Goal: Information Seeking & Learning: Learn about a topic

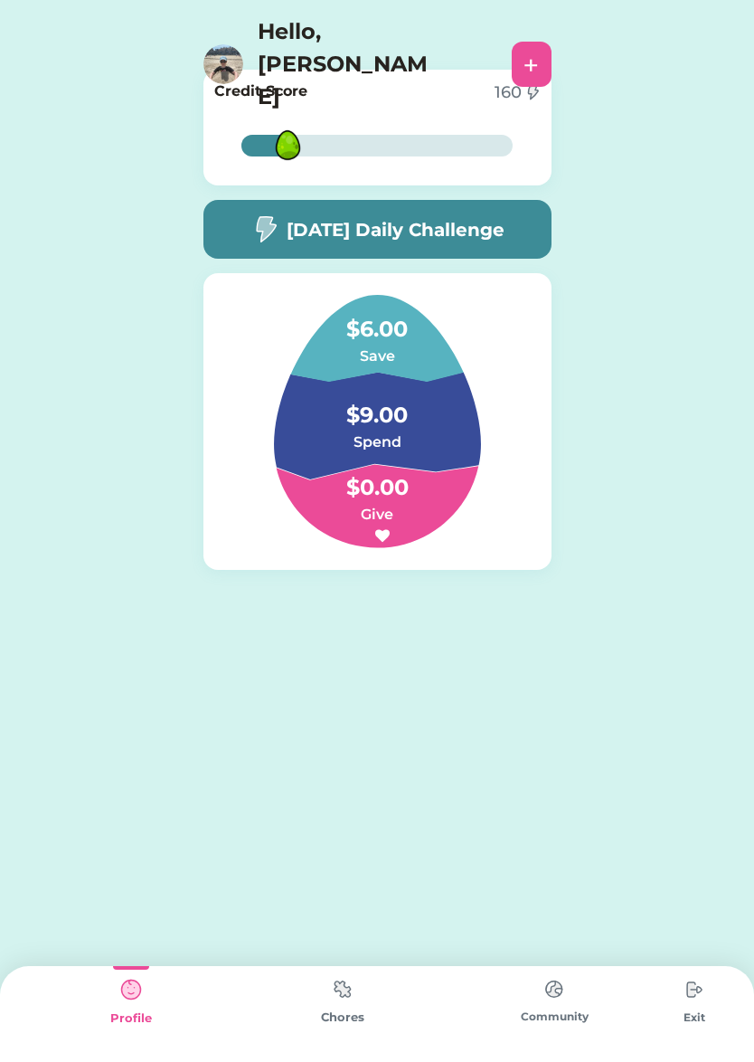
click at [350, 990] on img at bounding box center [343, 988] width 36 height 35
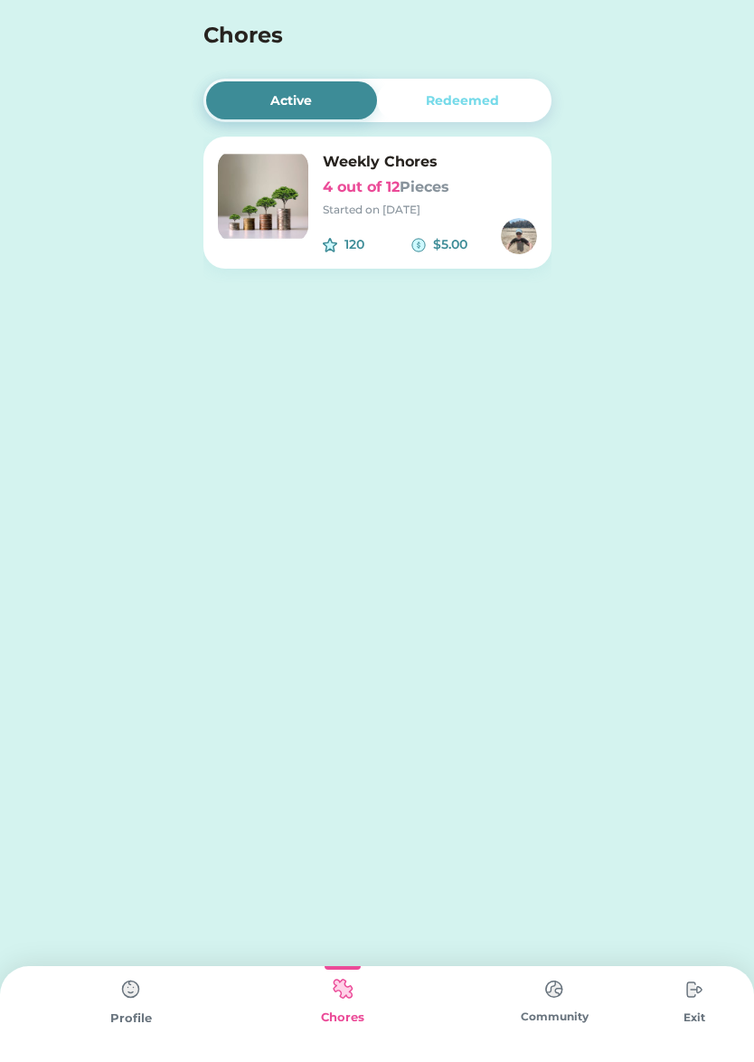
drag, startPoint x: 402, startPoint y: 208, endPoint x: 405, endPoint y: 236, distance: 28.3
click at [403, 217] on div "Started on [DATE]" at bounding box center [430, 210] width 214 height 16
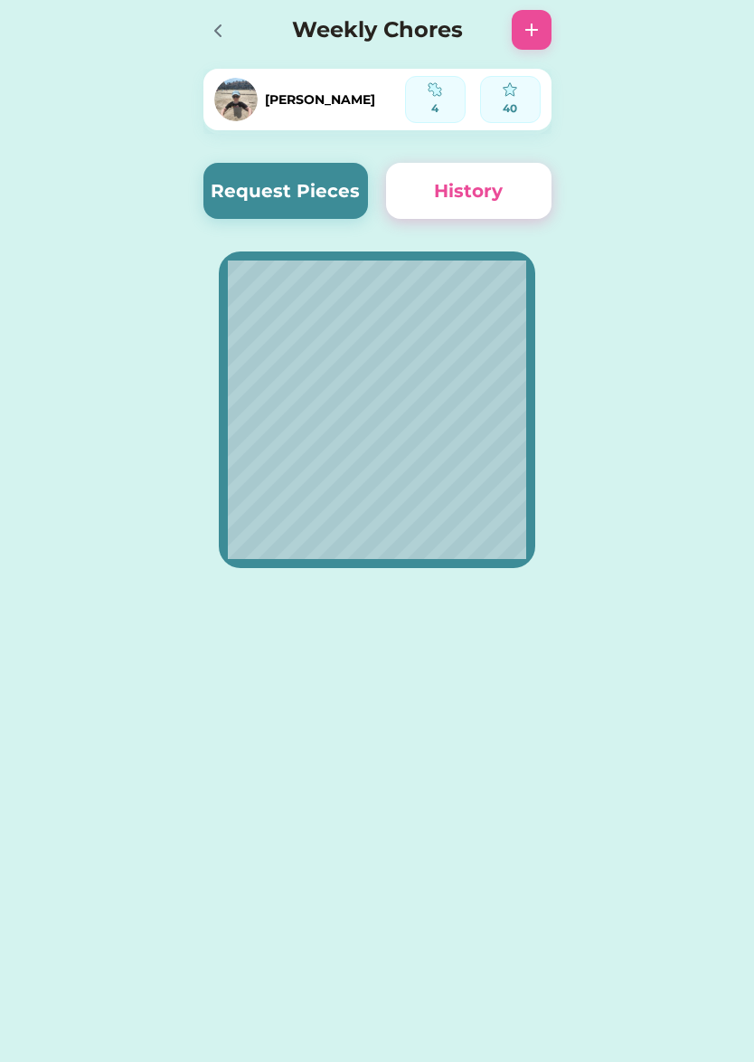
click at [308, 170] on button "Request Pieces" at bounding box center [287, 191] width 166 height 56
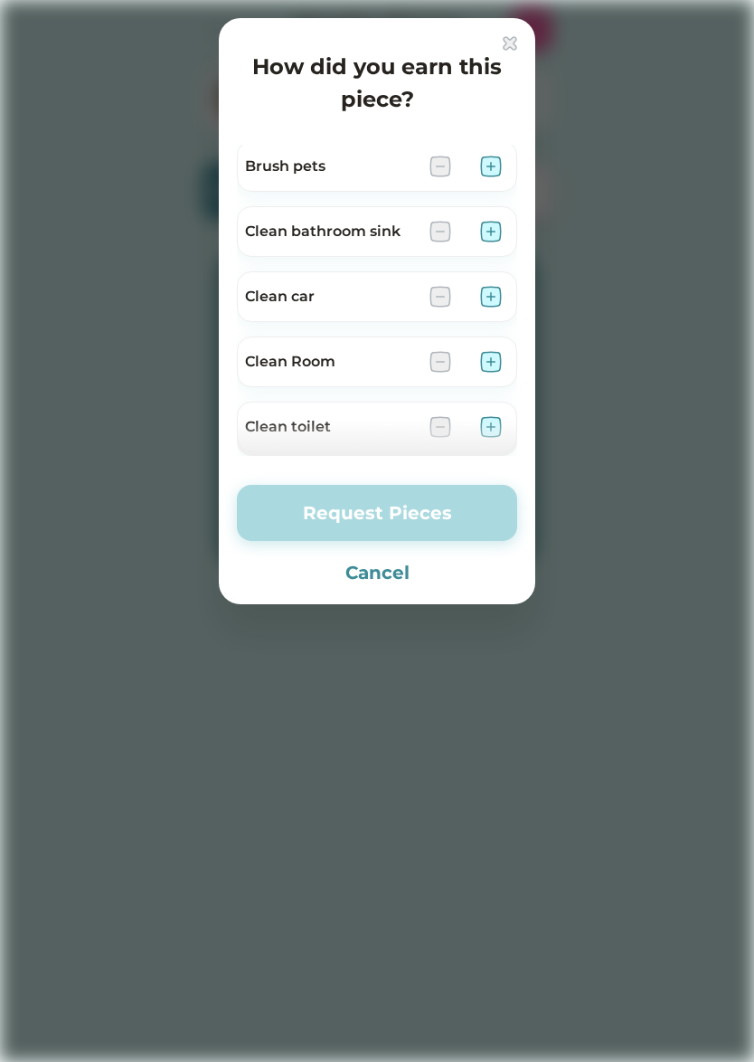
scroll to position [78, 0]
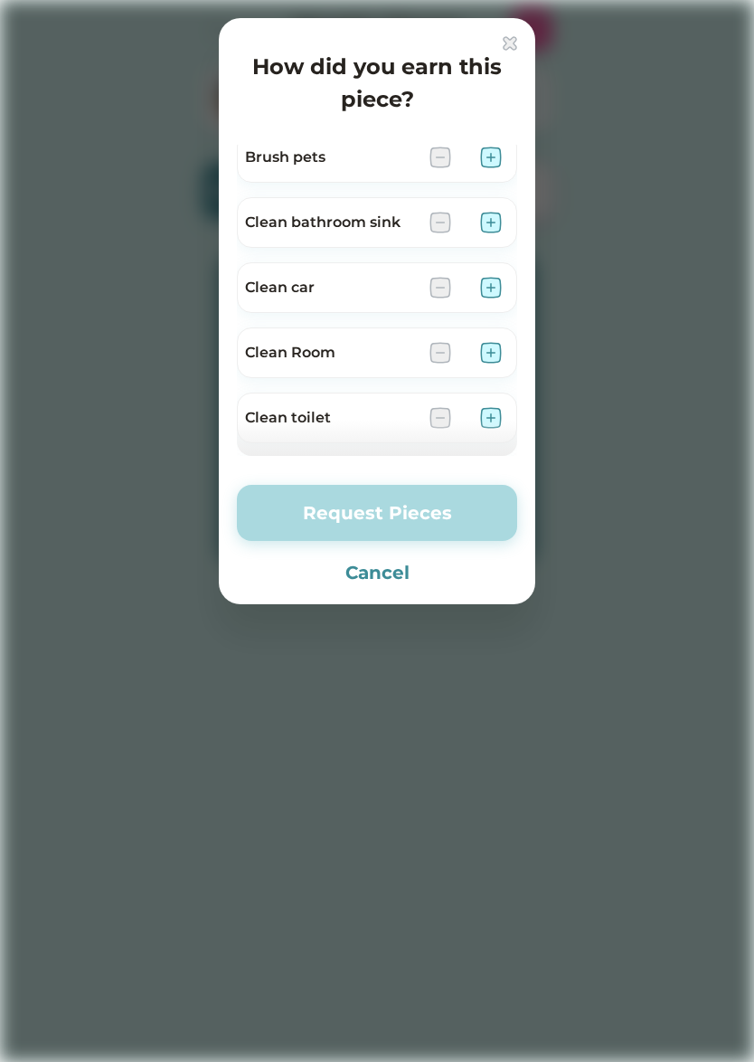
drag, startPoint x: 365, startPoint y: 287, endPoint x: 289, endPoint y: 466, distance: 194.6
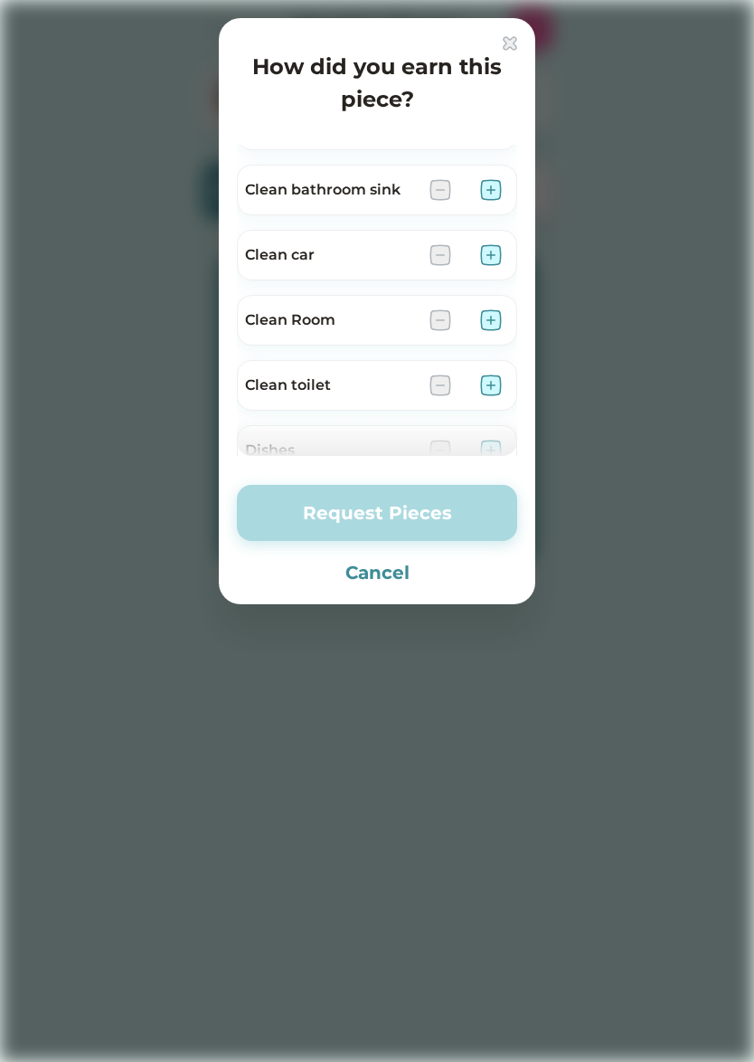
scroll to position [251, 0]
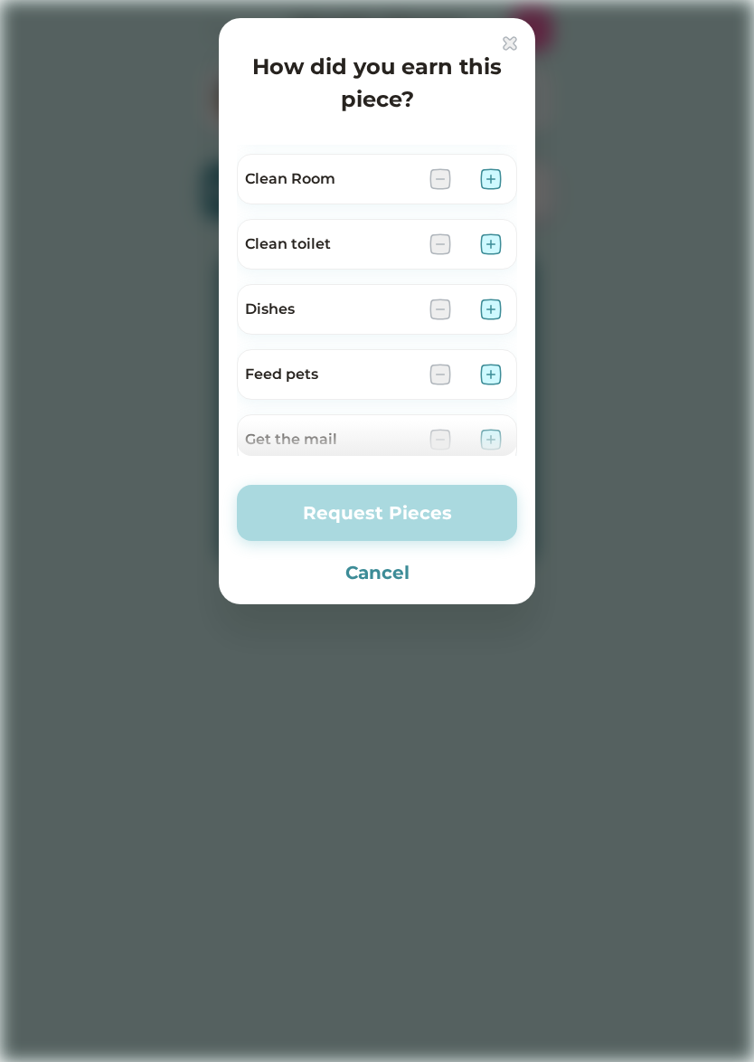
click at [492, 368] on img at bounding box center [491, 375] width 22 height 22
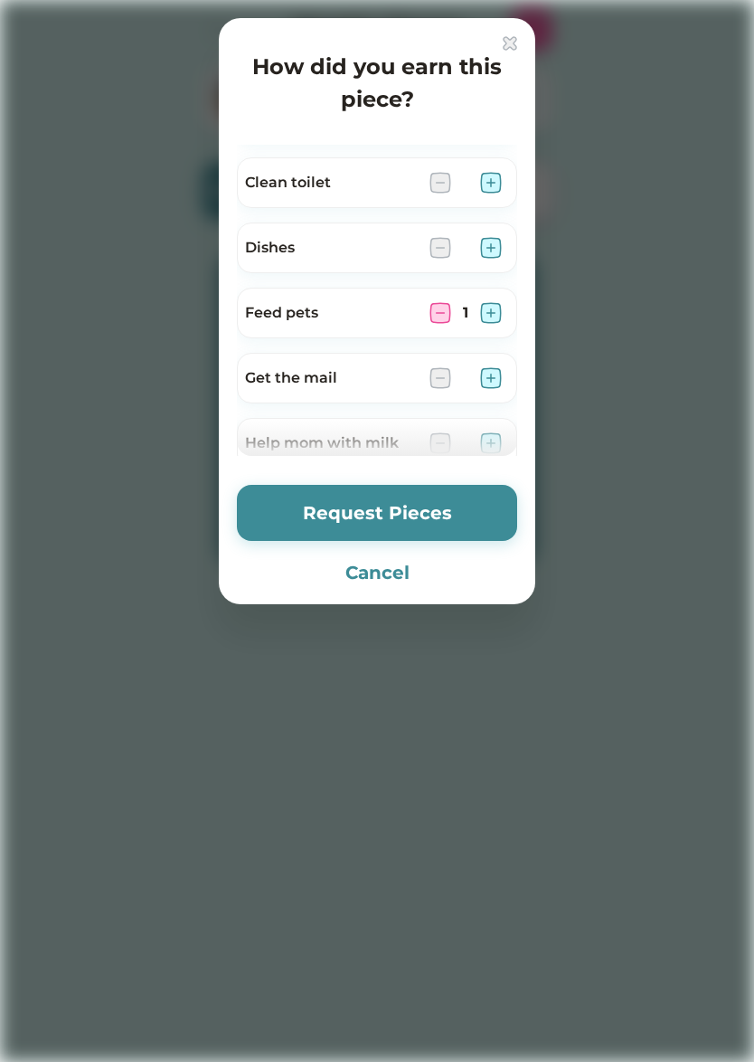
scroll to position [325, 0]
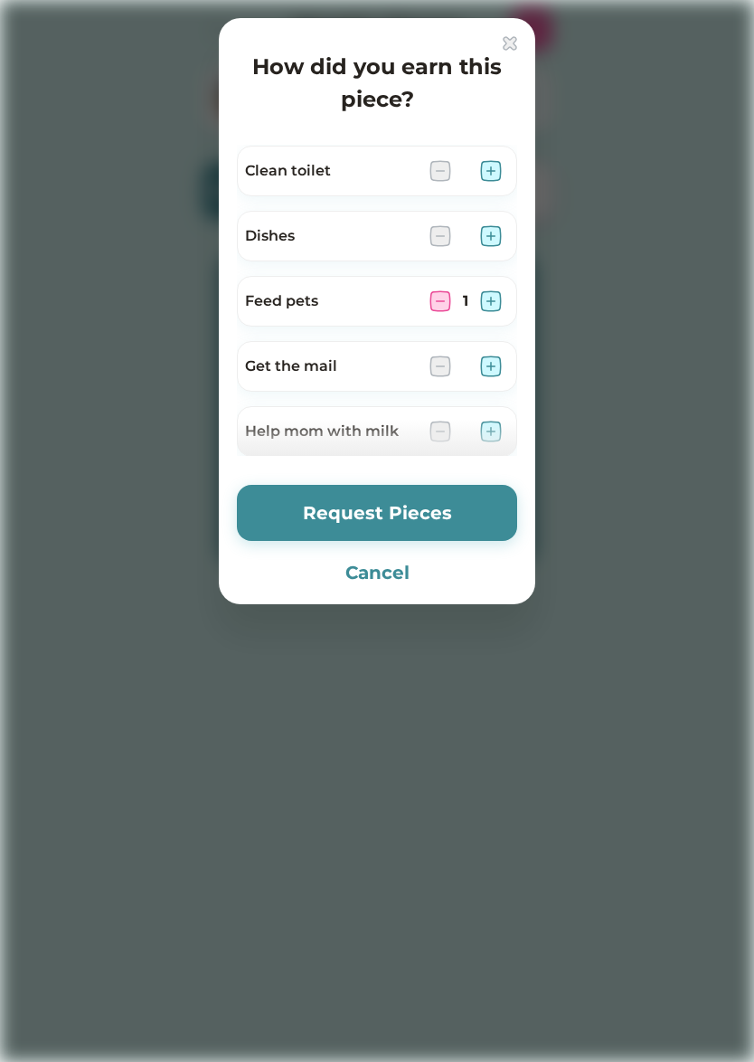
click at [486, 302] on img at bounding box center [491, 301] width 22 height 22
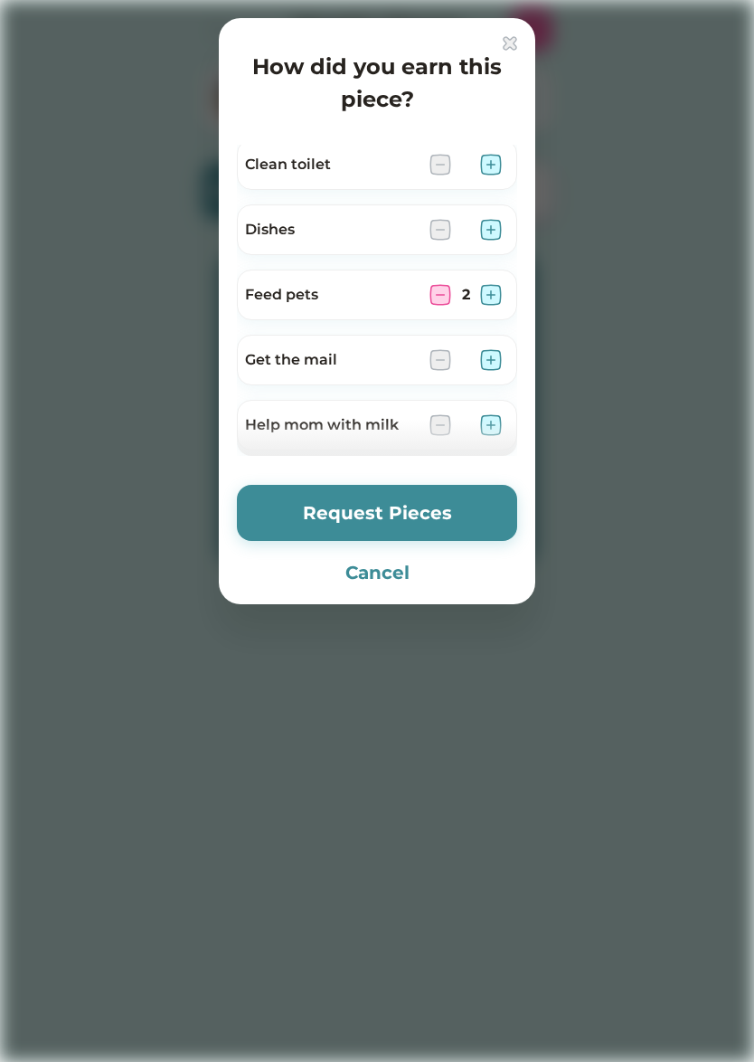
scroll to position [327, 0]
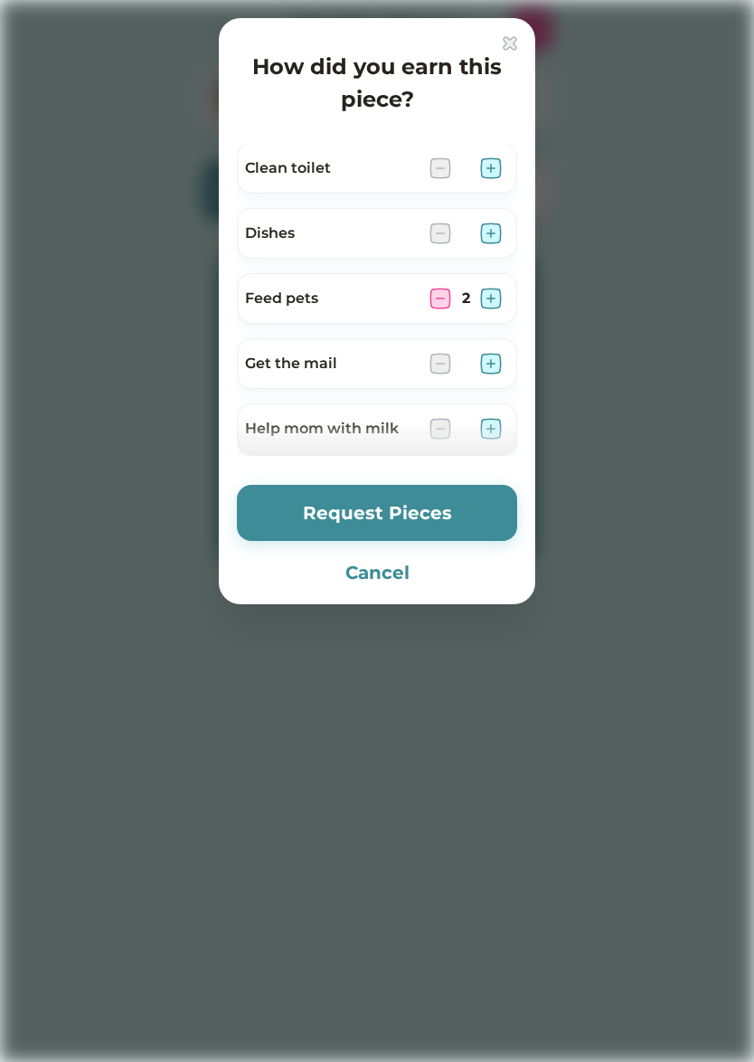
click at [490, 230] on img at bounding box center [491, 234] width 22 height 22
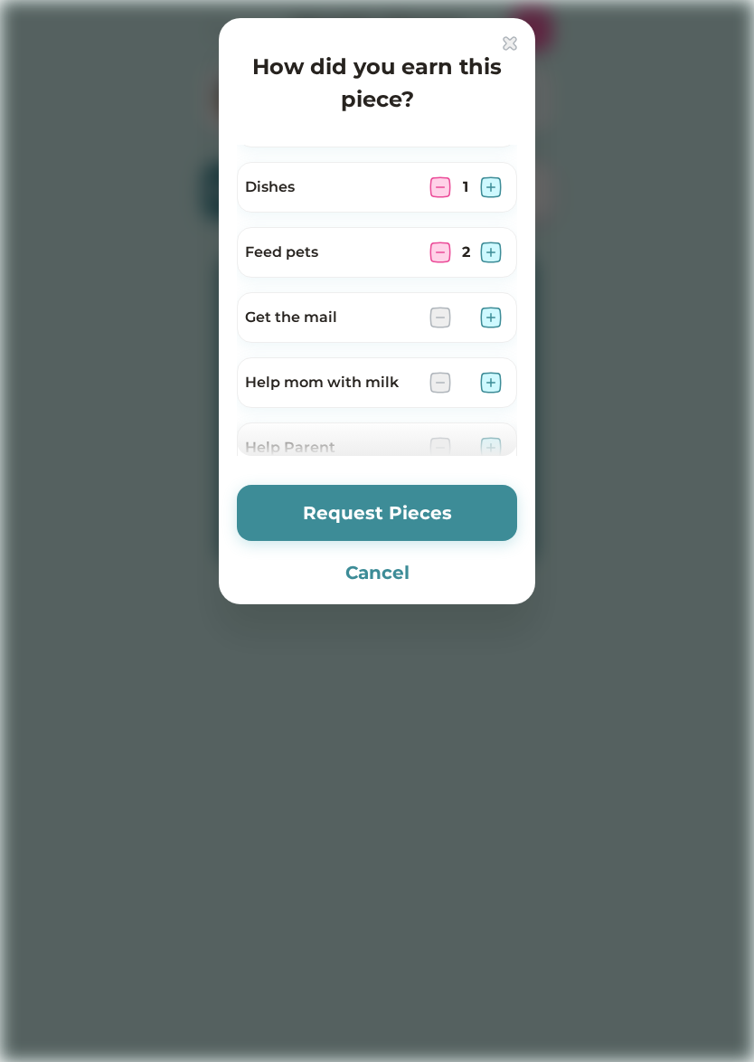
scroll to position [374, 0]
click at [492, 374] on img at bounding box center [491, 382] width 22 height 22
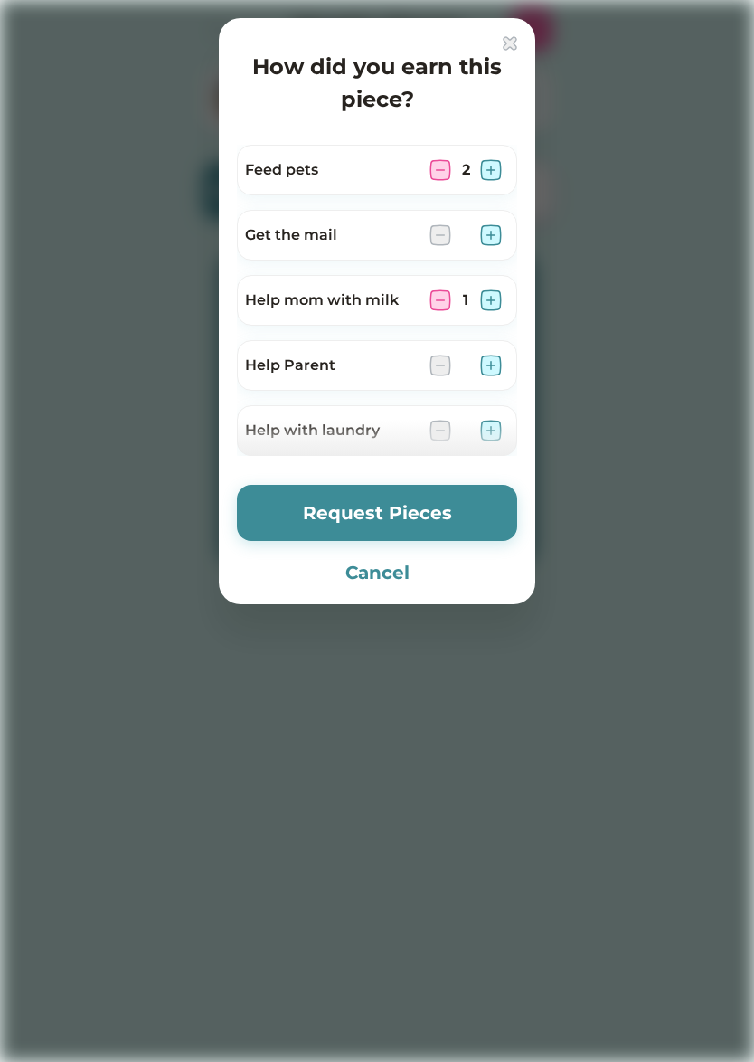
scroll to position [478, 0]
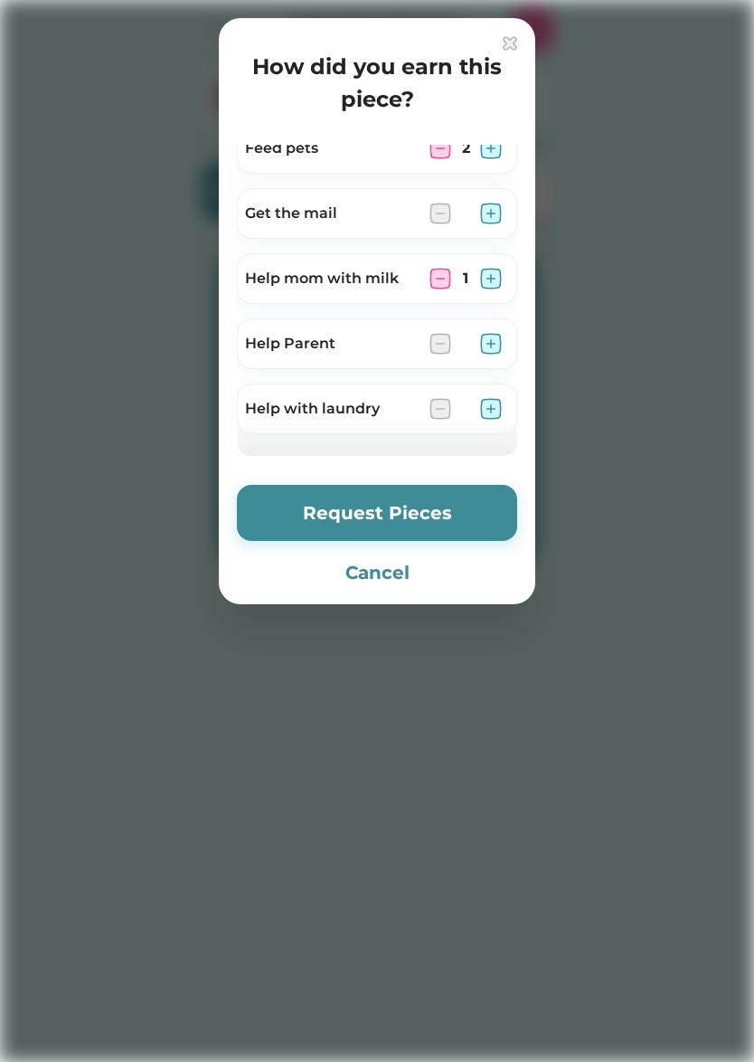
click at [494, 346] on img at bounding box center [491, 344] width 22 height 22
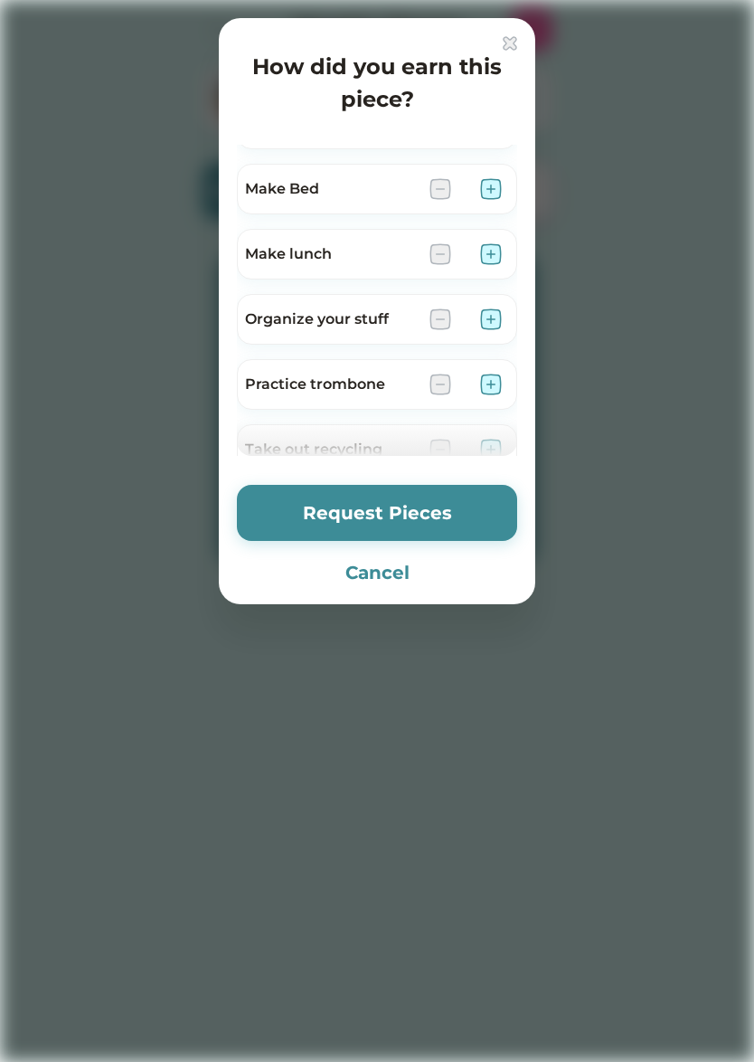
scroll to position [766, 0]
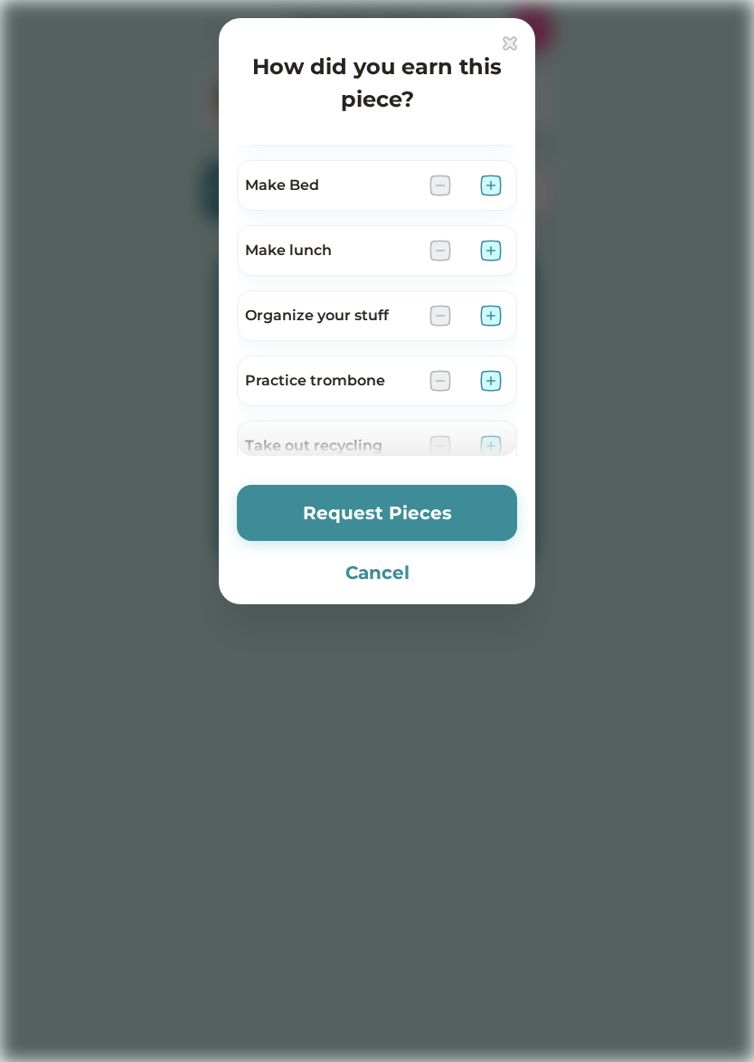
click at [490, 379] on img at bounding box center [491, 381] width 22 height 22
click at [472, 512] on button "Request Pieces" at bounding box center [377, 513] width 280 height 56
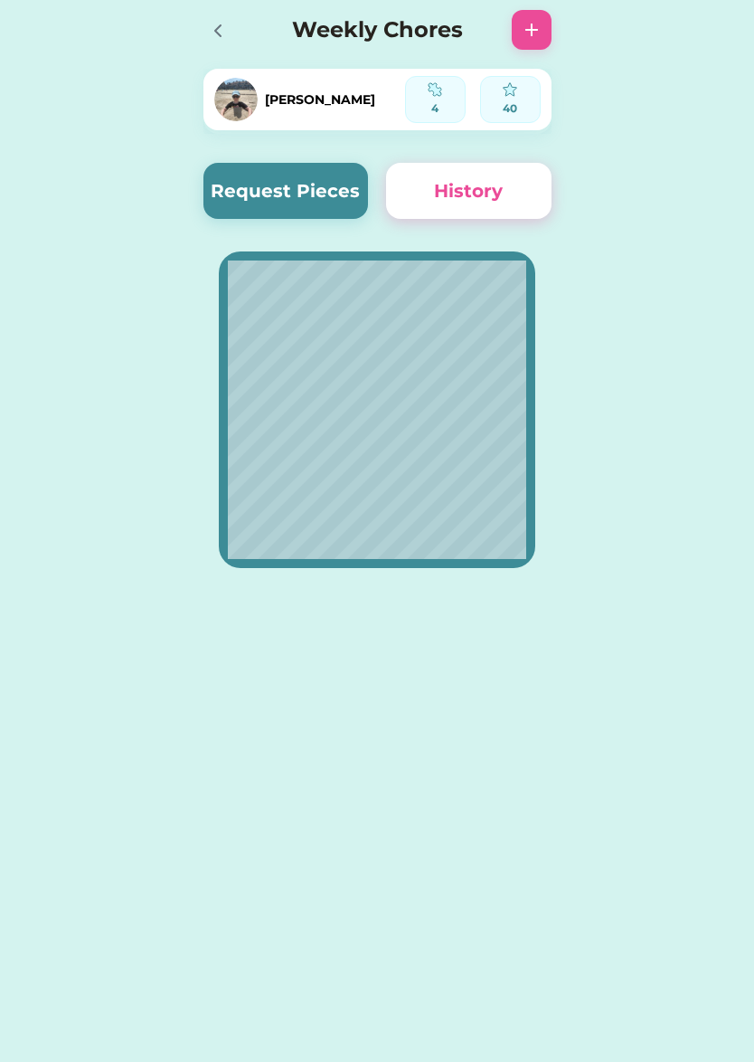
click at [216, 33] on icon at bounding box center [218, 31] width 22 height 22
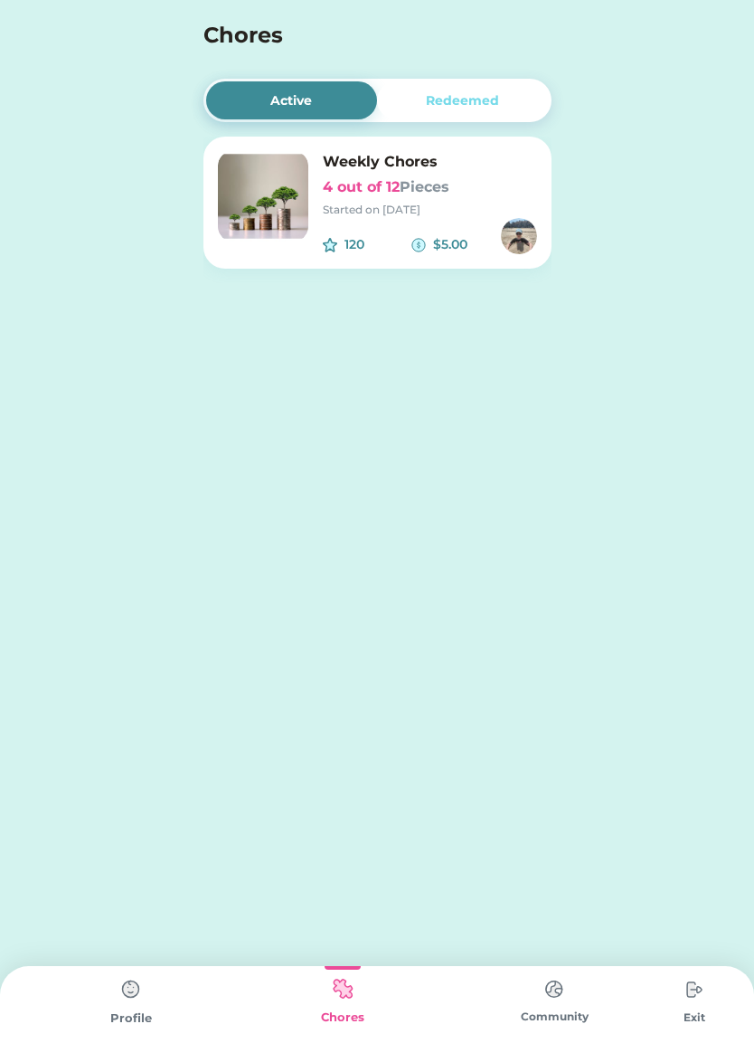
click at [131, 989] on img at bounding box center [131, 989] width 36 height 36
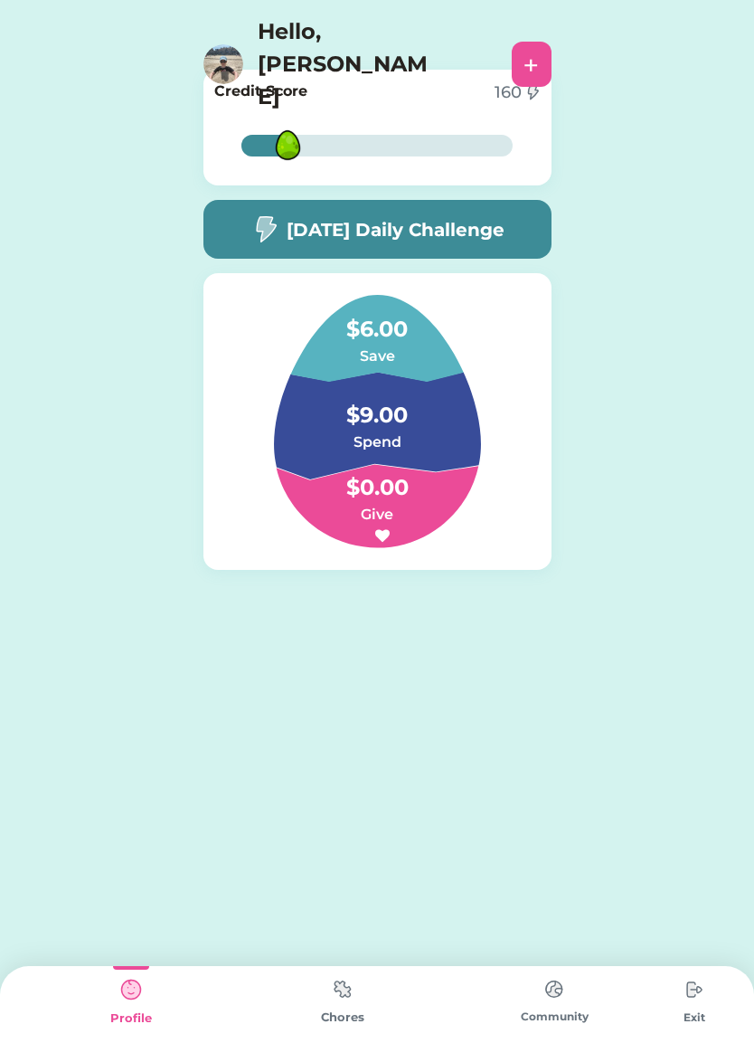
click at [482, 232] on h5 "[DATE] Daily Challenge" at bounding box center [396, 229] width 218 height 27
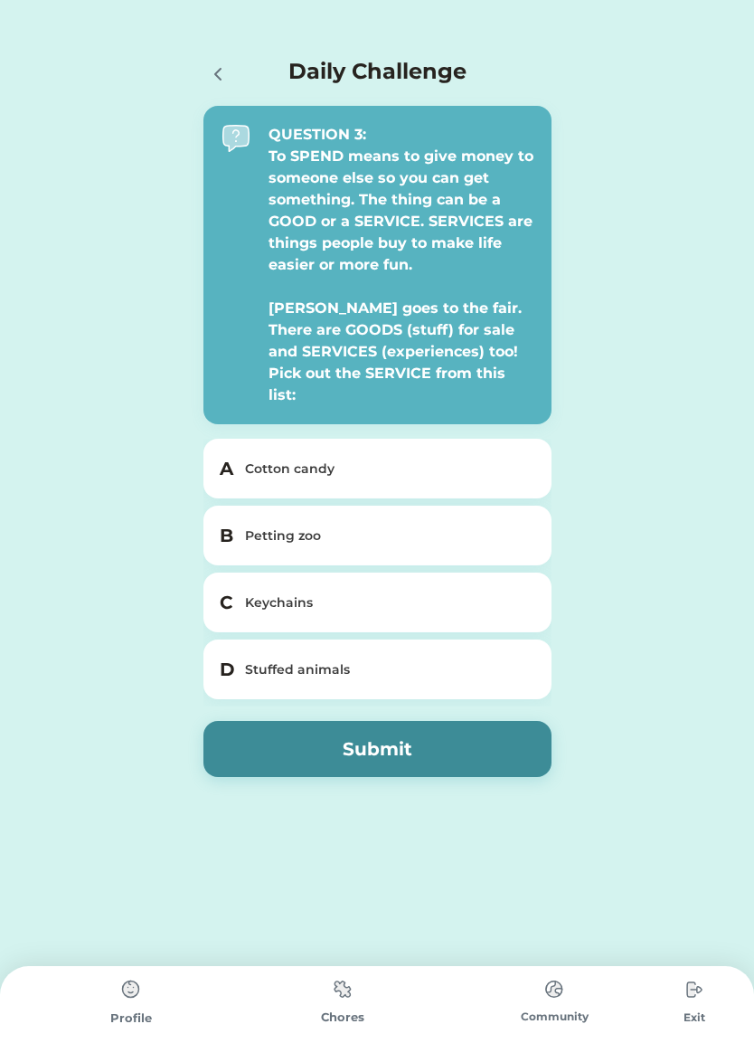
click at [328, 660] on div "Stuffed animals" at bounding box center [388, 669] width 287 height 19
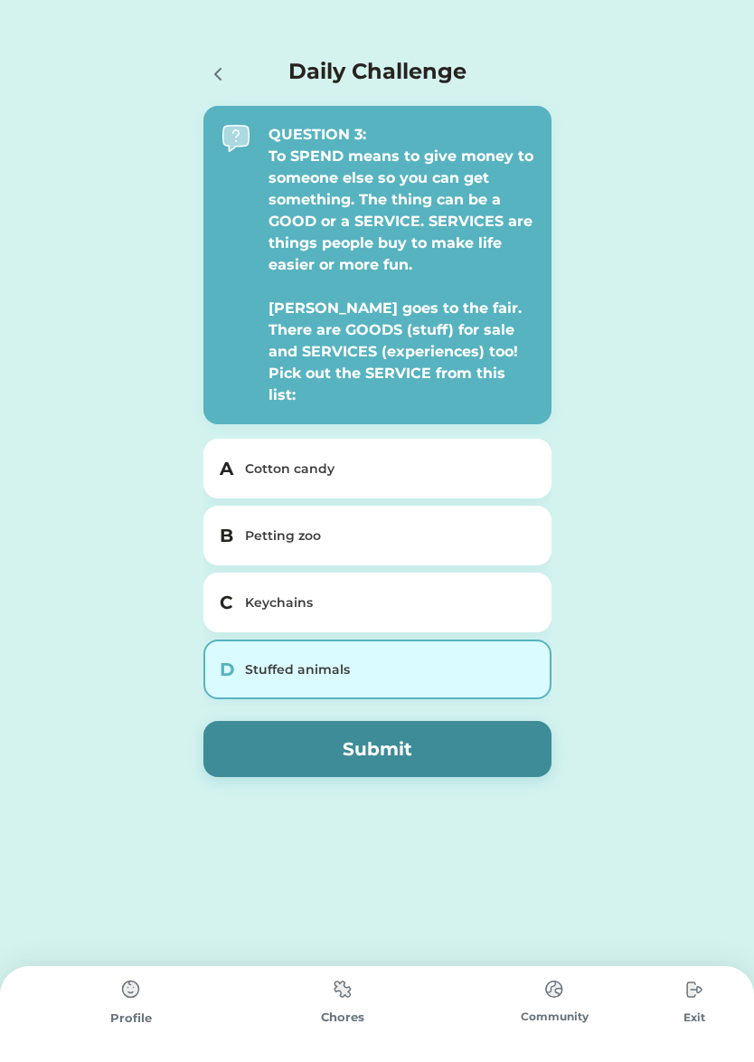
click at [320, 738] on button "Submit" at bounding box center [378, 749] width 348 height 56
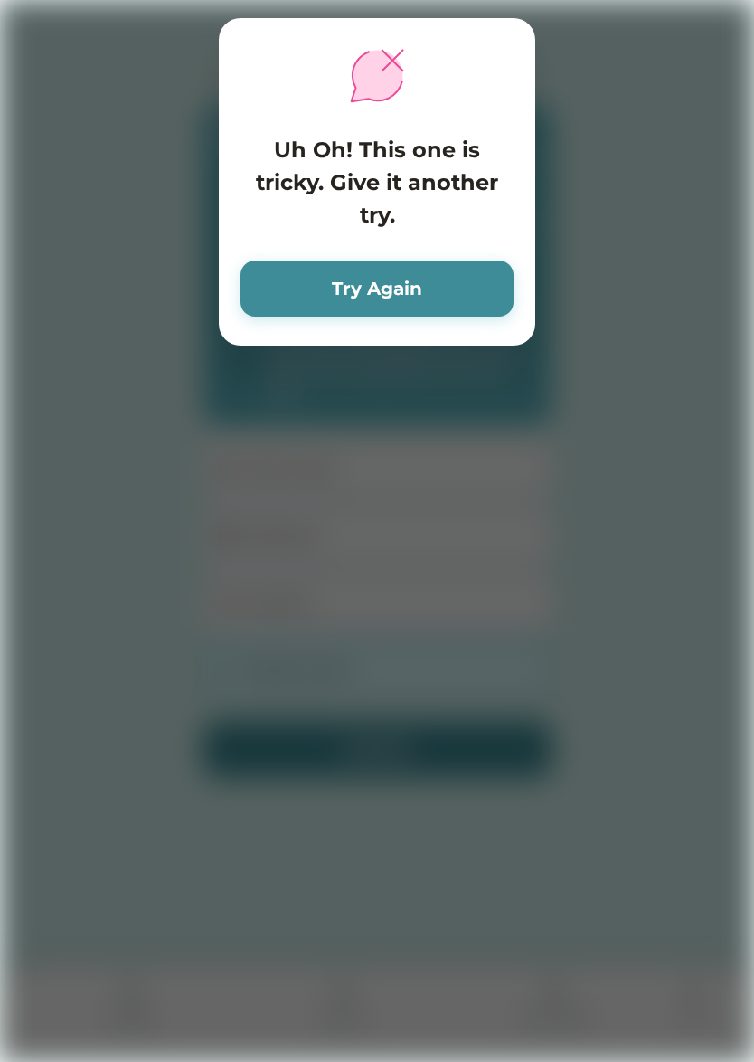
click at [327, 287] on button "Try Again" at bounding box center [377, 289] width 273 height 56
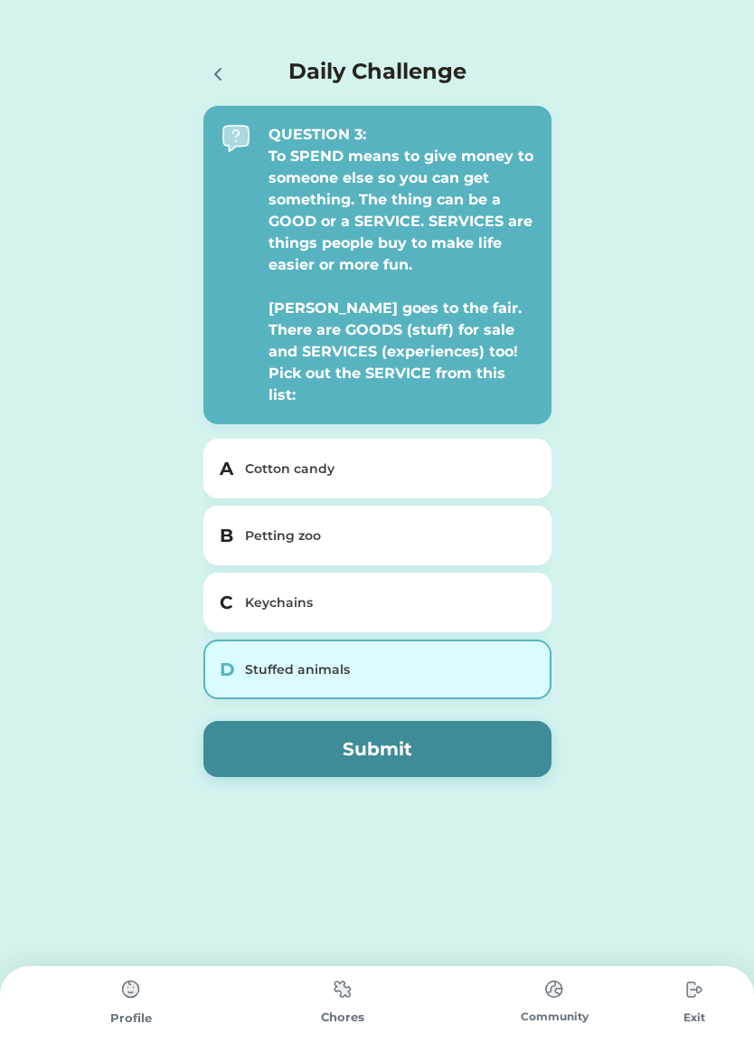
click at [358, 573] on div "C Keychains" at bounding box center [378, 603] width 348 height 60
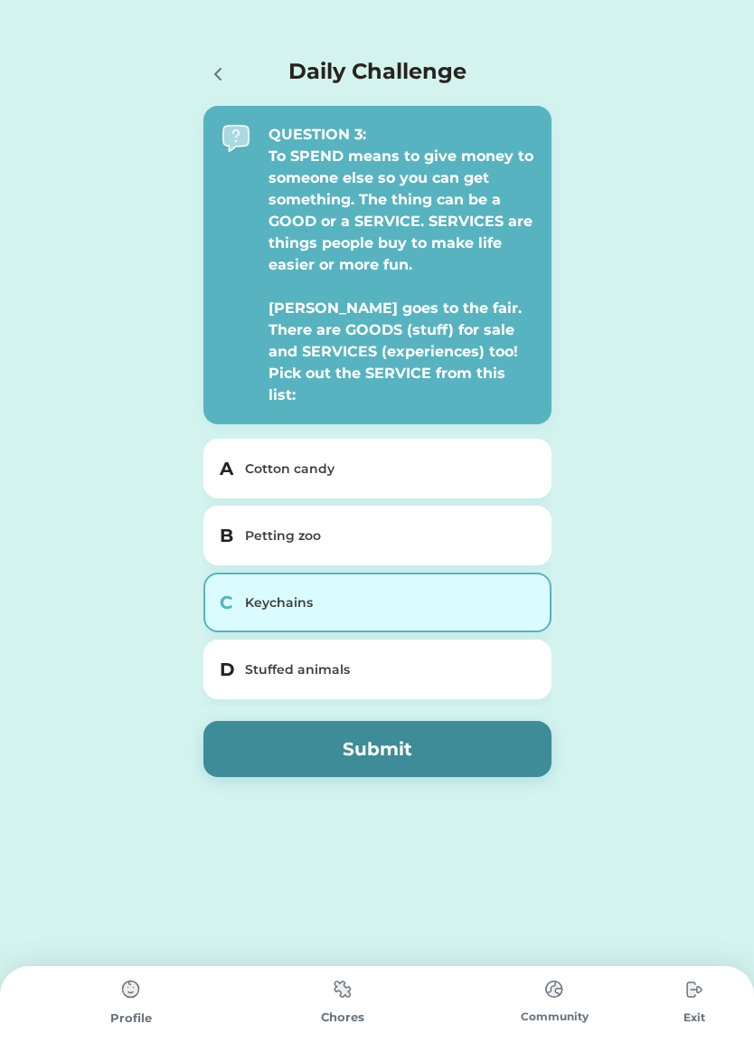
click at [369, 723] on button "Submit" at bounding box center [378, 749] width 348 height 56
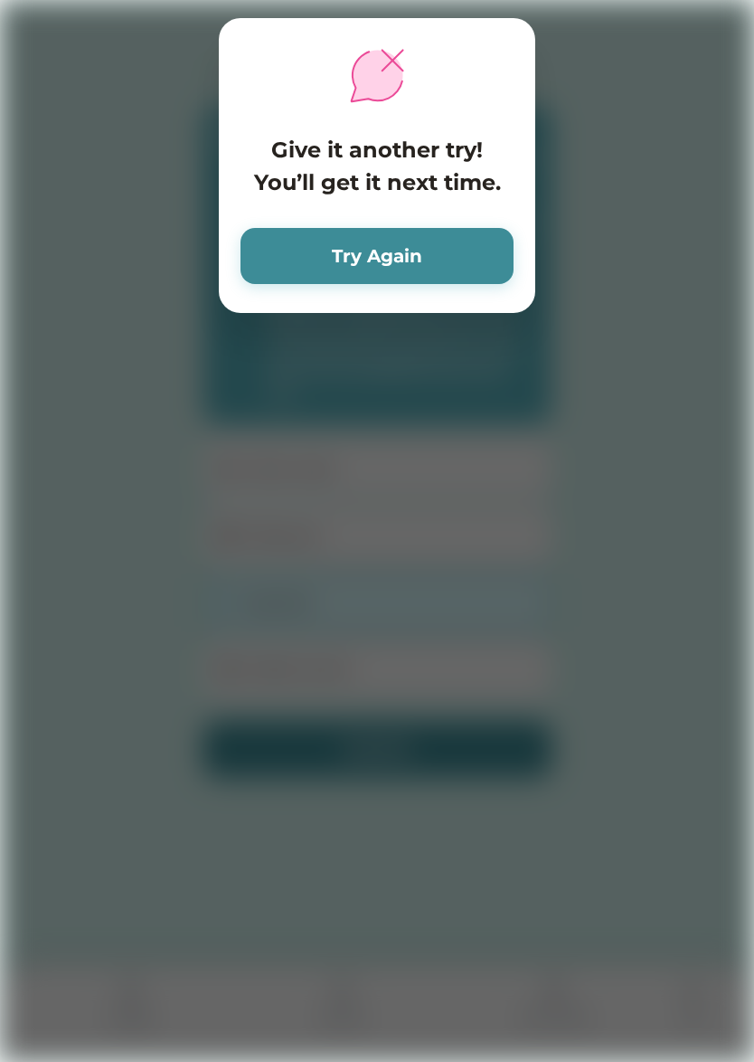
click at [348, 255] on button "Try Again" at bounding box center [377, 256] width 273 height 56
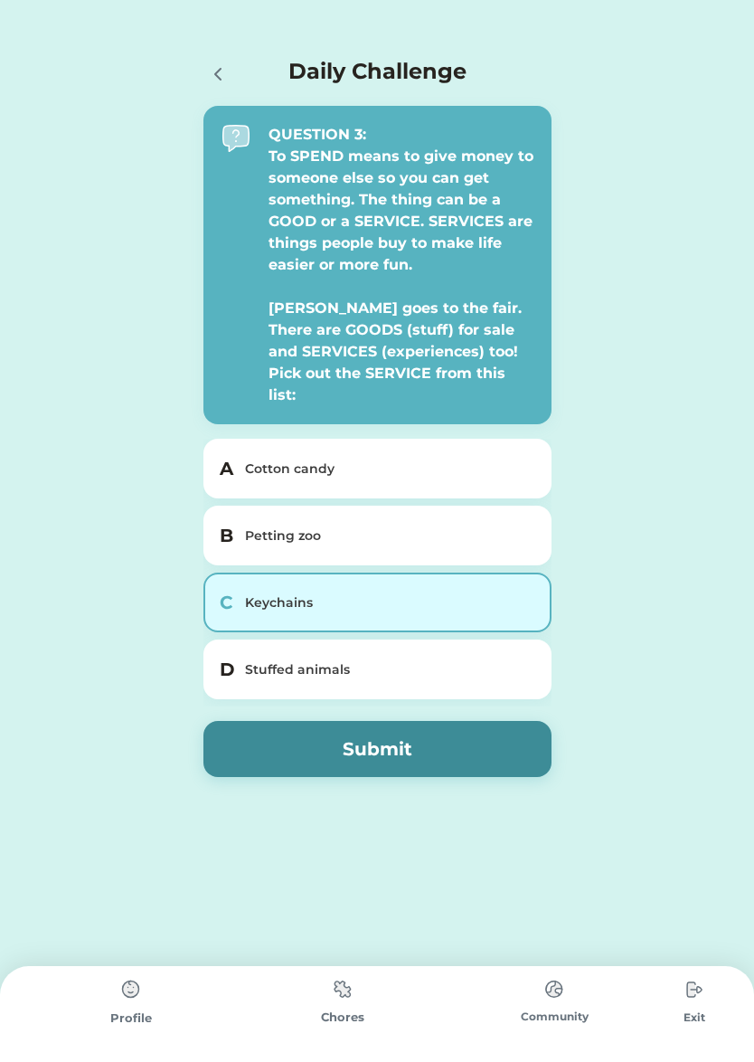
drag, startPoint x: 295, startPoint y: 441, endPoint x: 378, endPoint y: 711, distance: 282.1
click at [295, 460] on div "Cotton candy" at bounding box center [388, 469] width 287 height 19
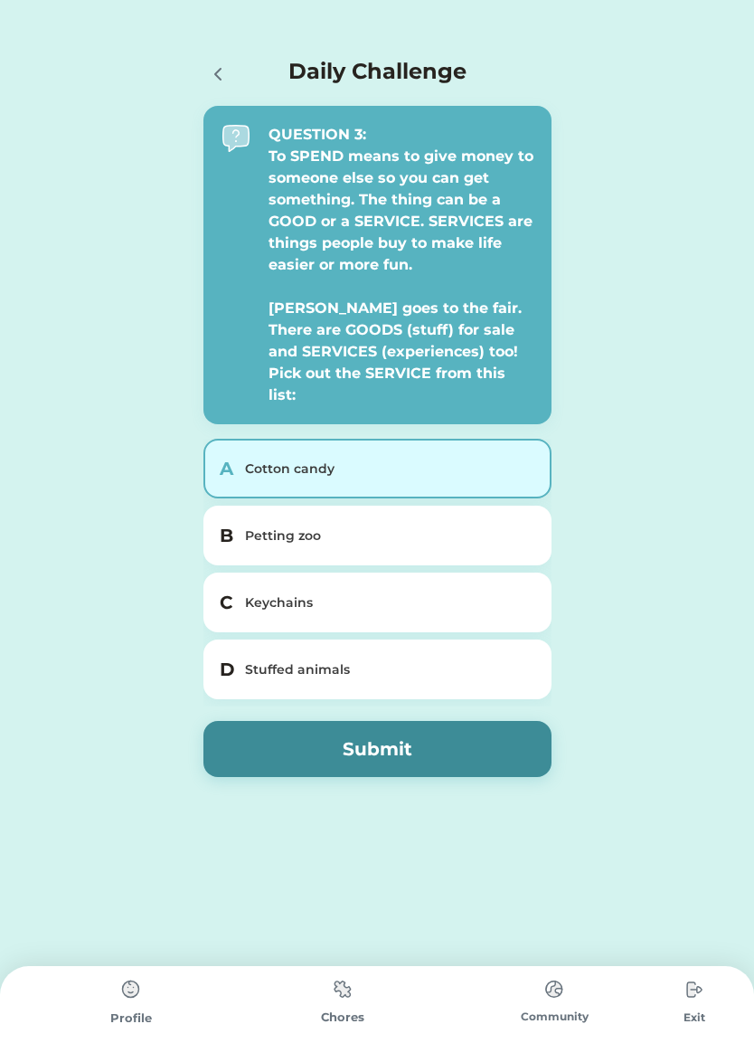
click at [408, 729] on button "Submit" at bounding box center [378, 749] width 348 height 56
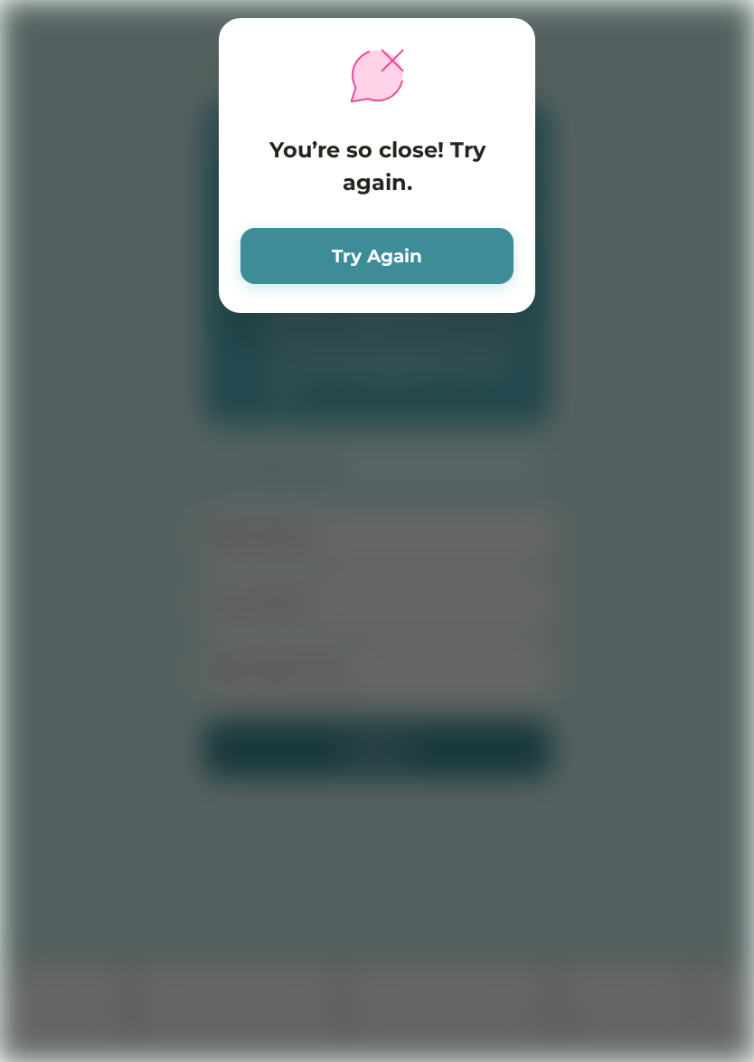
click at [303, 253] on button "Try Again" at bounding box center [377, 256] width 273 height 56
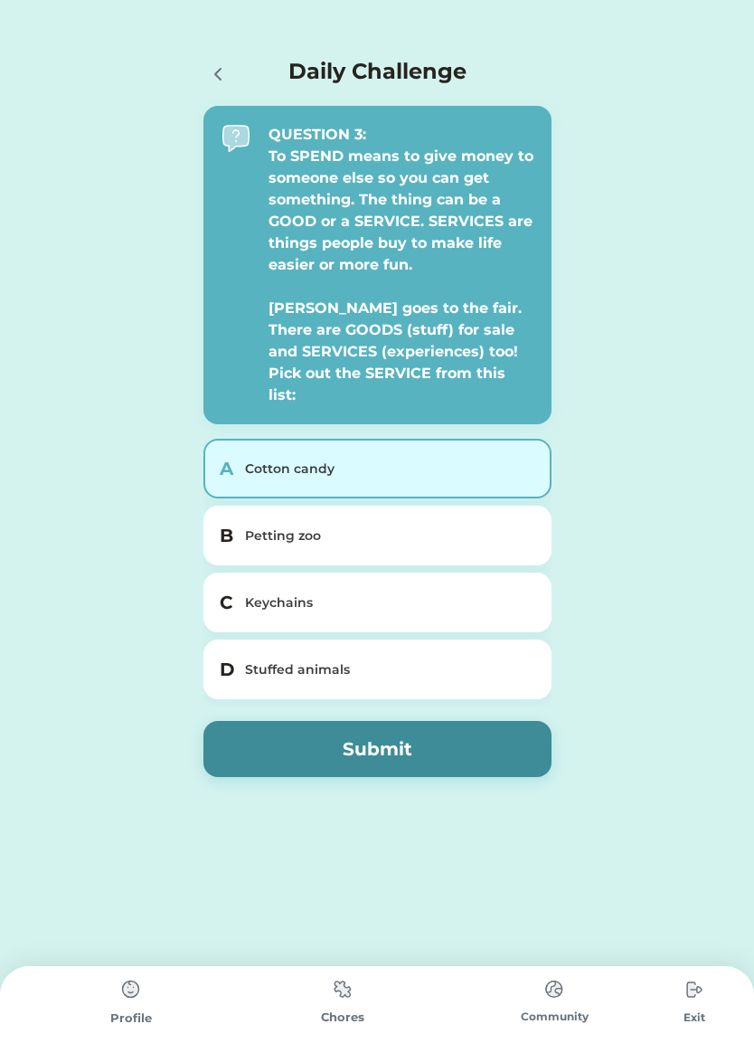
click at [321, 526] on div "Petting zoo" at bounding box center [388, 535] width 287 height 19
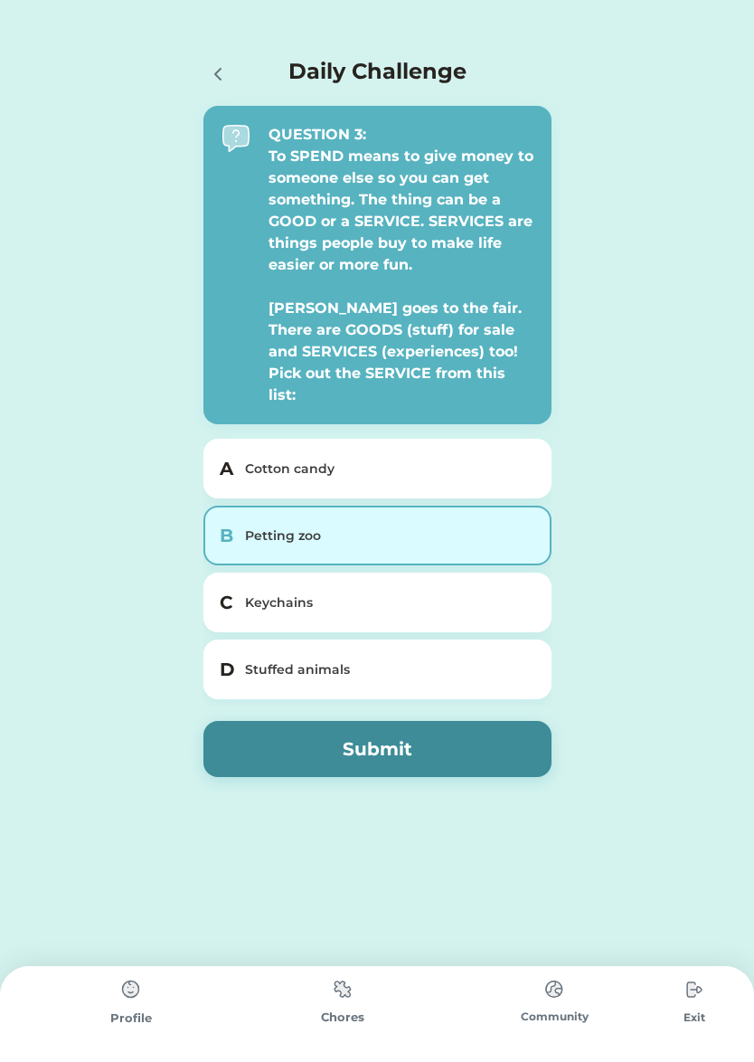
click at [365, 733] on button "Submit" at bounding box center [378, 749] width 348 height 56
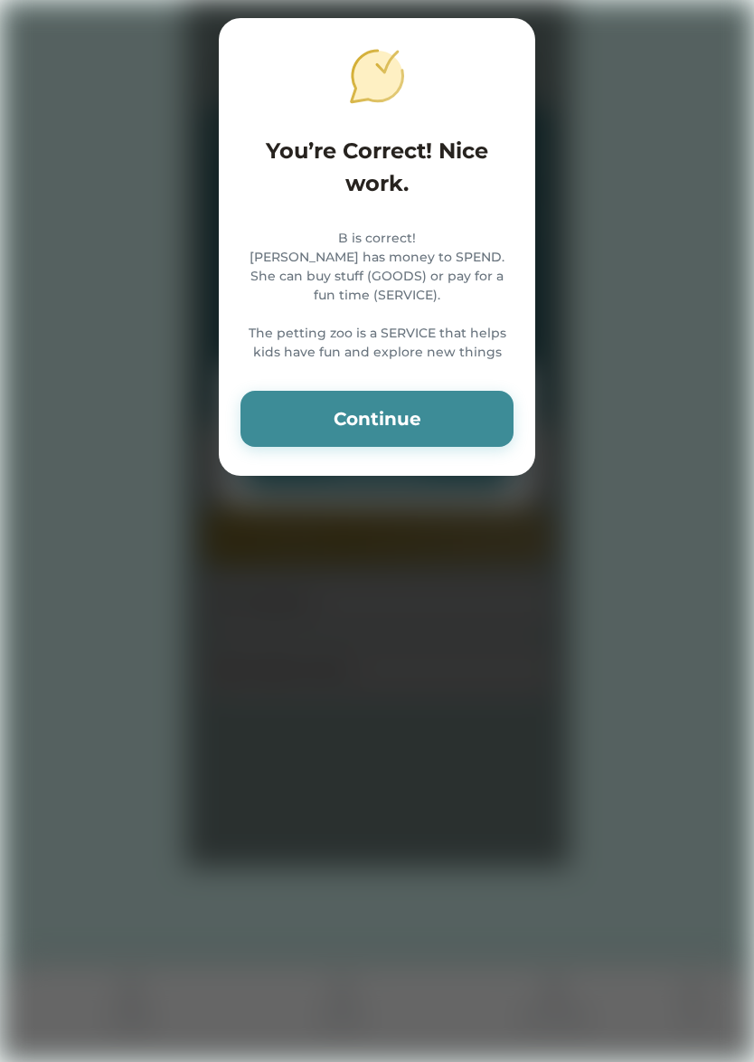
click at [369, 447] on button "Continue" at bounding box center [377, 419] width 273 height 56
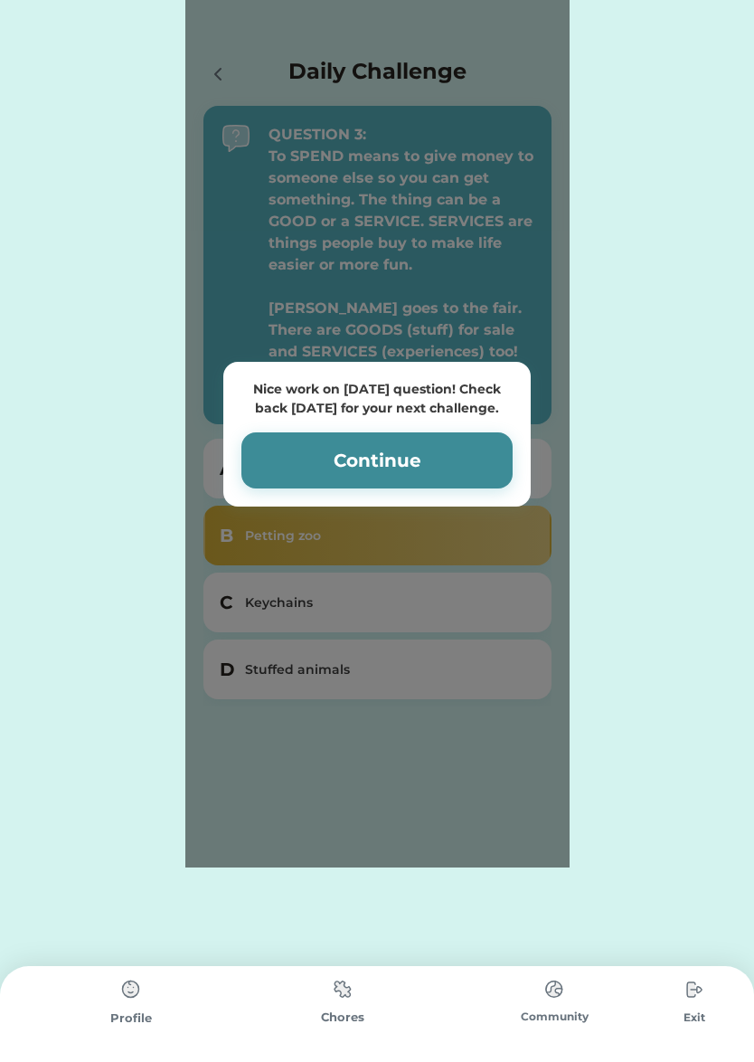
drag, startPoint x: 368, startPoint y: 459, endPoint x: 378, endPoint y: 504, distance: 46.3
click at [371, 464] on button "Continue" at bounding box center [377, 460] width 271 height 56
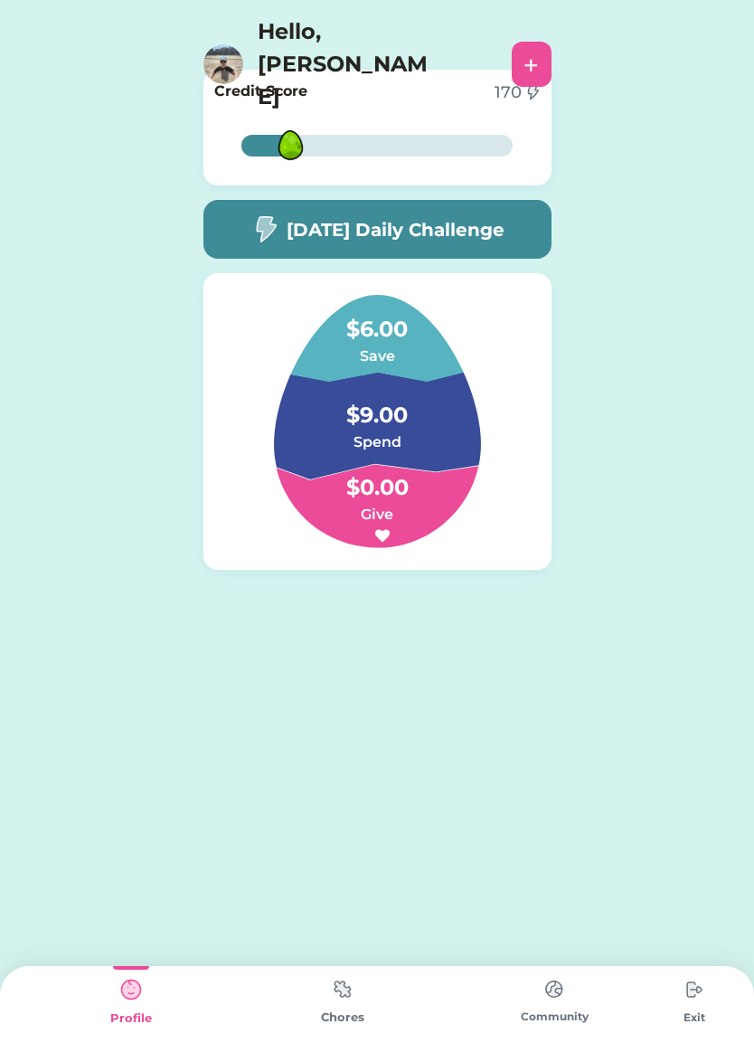
click at [314, 242] on h5 "[DATE] Daily Challenge" at bounding box center [396, 229] width 218 height 27
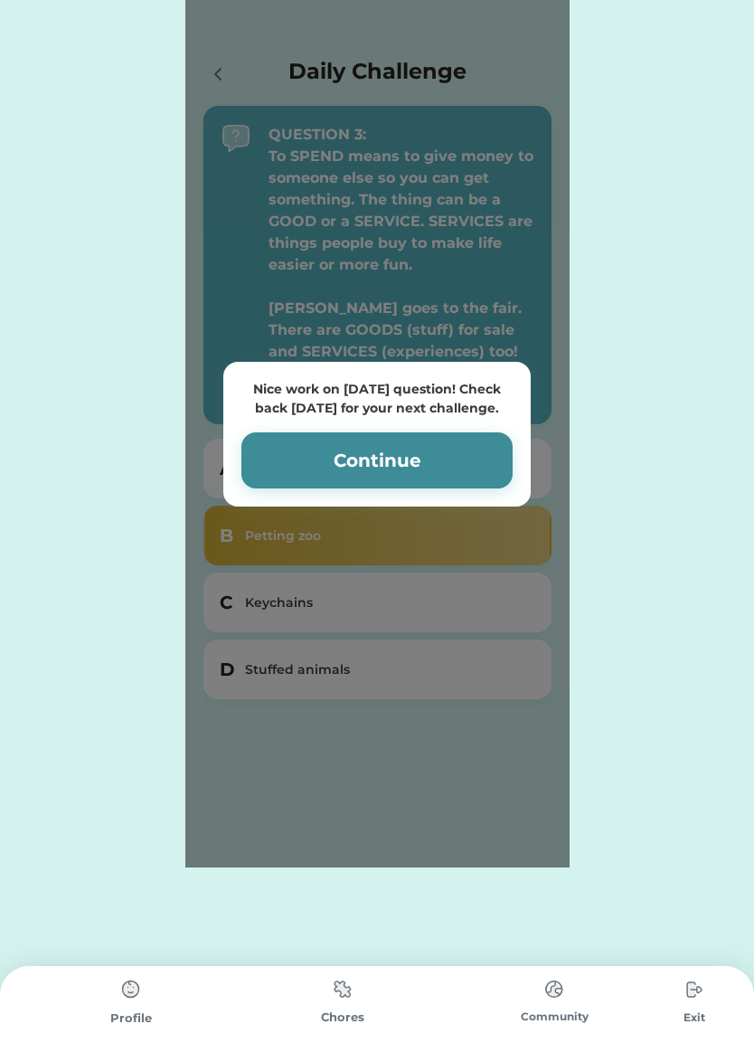
drag, startPoint x: 448, startPoint y: 367, endPoint x: 331, endPoint y: 363, distance: 116.8
click at [331, 363] on div "Nice work on today’s question! Check back tomorrow for your next challenge. Con…" at bounding box center [377, 434] width 308 height 145
drag, startPoint x: 404, startPoint y: 362, endPoint x: 270, endPoint y: 374, distance: 134.5
click at [270, 374] on div "Nice work on today’s question! Check back tomorrow for your next challenge. Con…" at bounding box center [377, 434] width 308 height 145
click at [257, 380] on div "Nice work on today’s question! Check back tomorrow for your next challenge." at bounding box center [377, 399] width 271 height 38
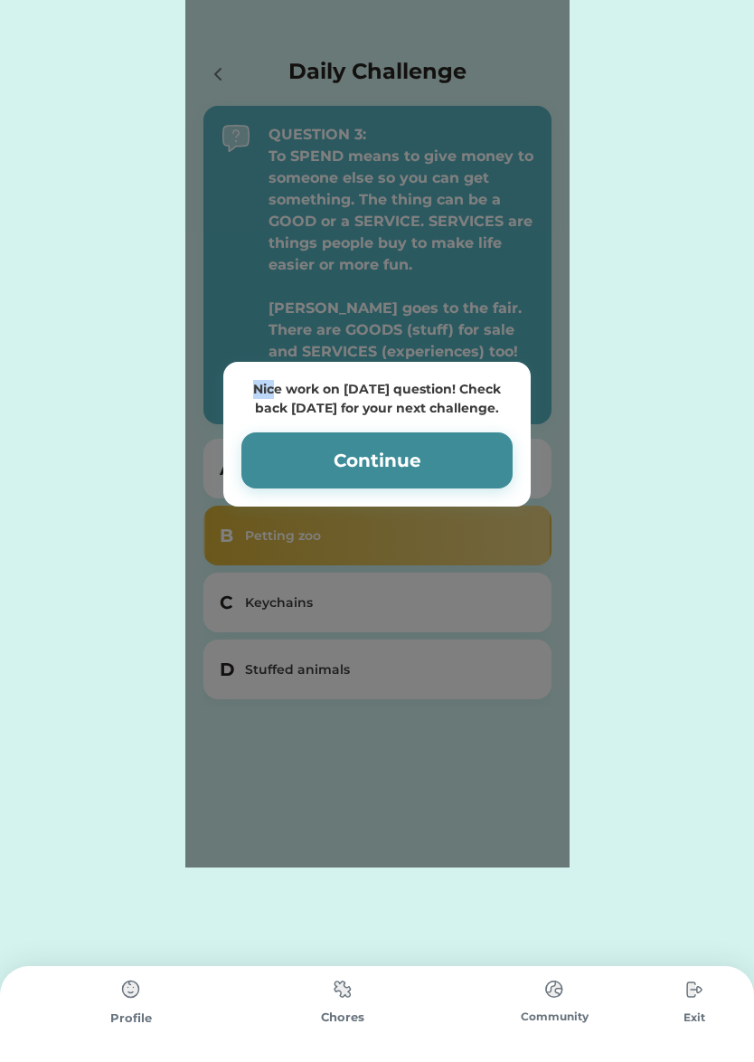
click at [241, 368] on div "Nice work on today’s question! Check back tomorrow for your next challenge. Con…" at bounding box center [377, 434] width 308 height 145
click at [300, 380] on div "Nice work on today’s question! Check back tomorrow for your next challenge." at bounding box center [377, 399] width 271 height 38
click at [435, 445] on button "Continue" at bounding box center [377, 460] width 271 height 56
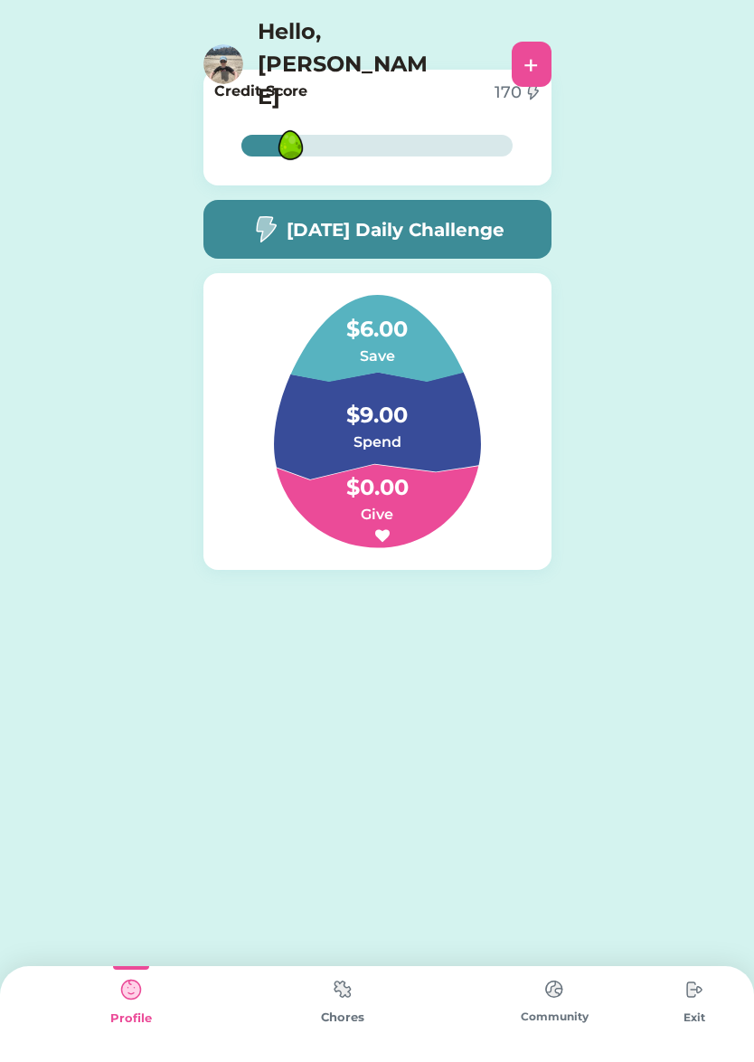
click at [697, 992] on img at bounding box center [695, 989] width 36 height 36
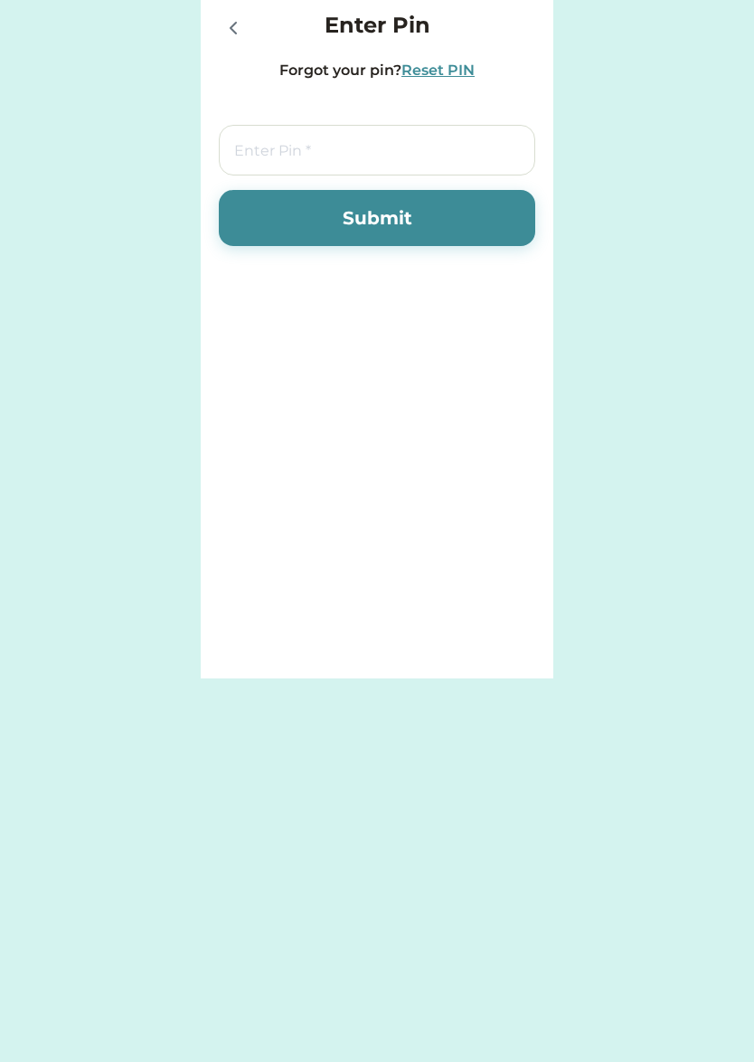
click at [357, 194] on button "Submit" at bounding box center [377, 218] width 317 height 56
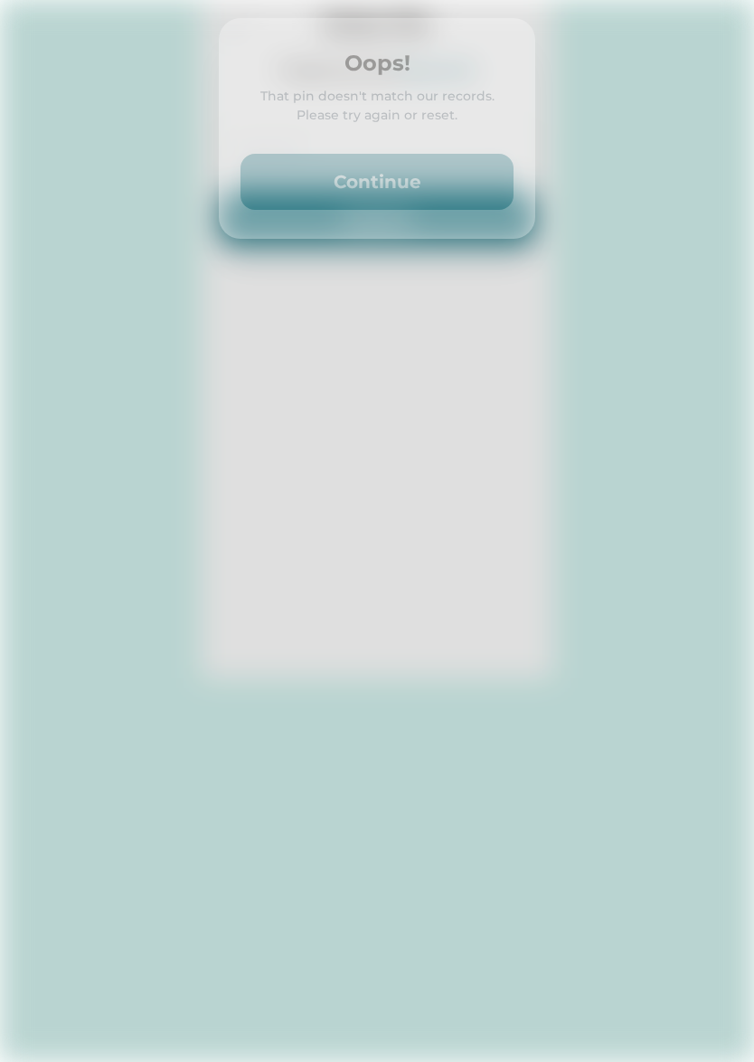
click at [357, 194] on button "Continue" at bounding box center [377, 182] width 273 height 56
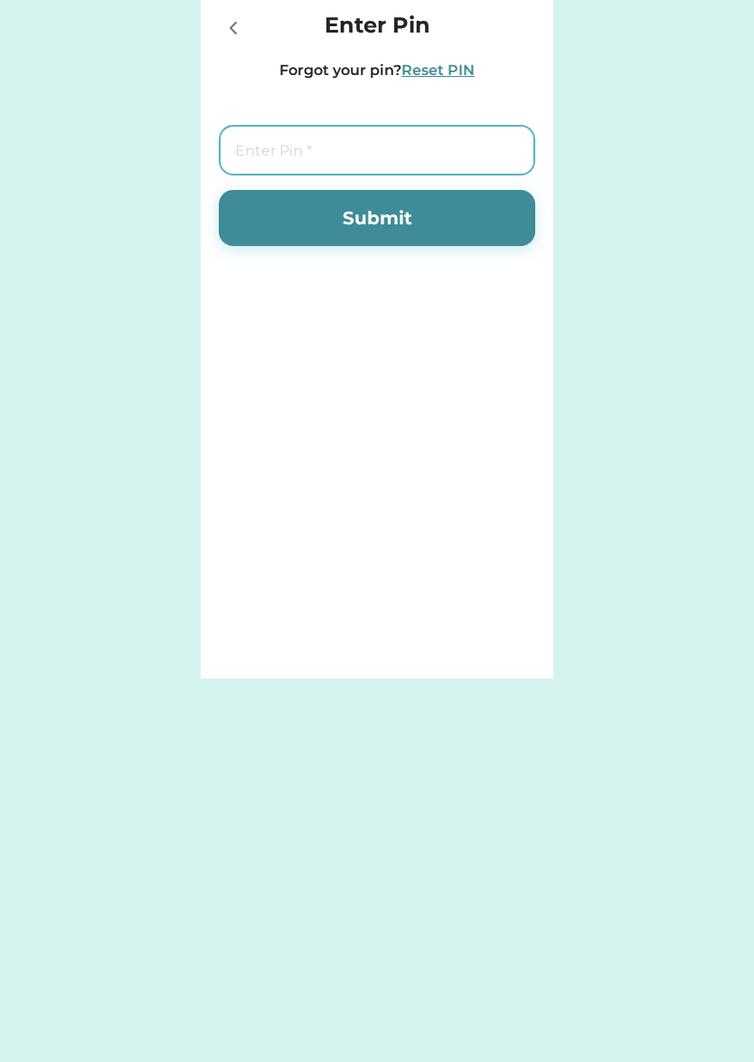
click at [340, 146] on input "tel" at bounding box center [377, 150] width 317 height 51
type input "7283"
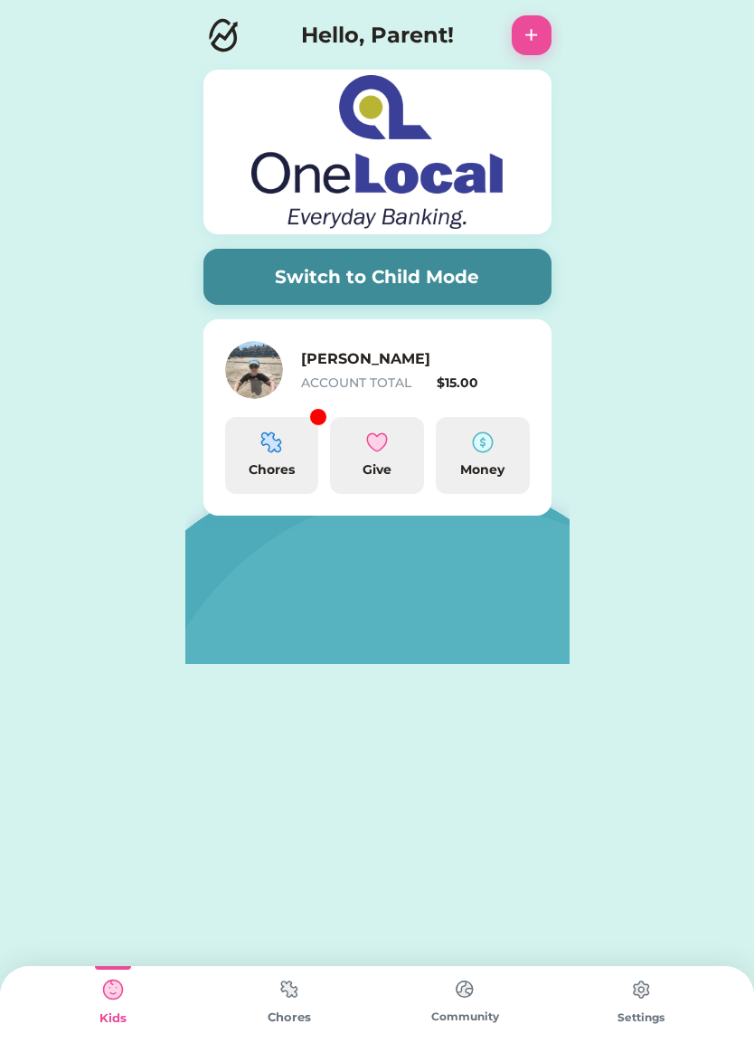
click at [280, 450] on img at bounding box center [272, 442] width 22 height 22
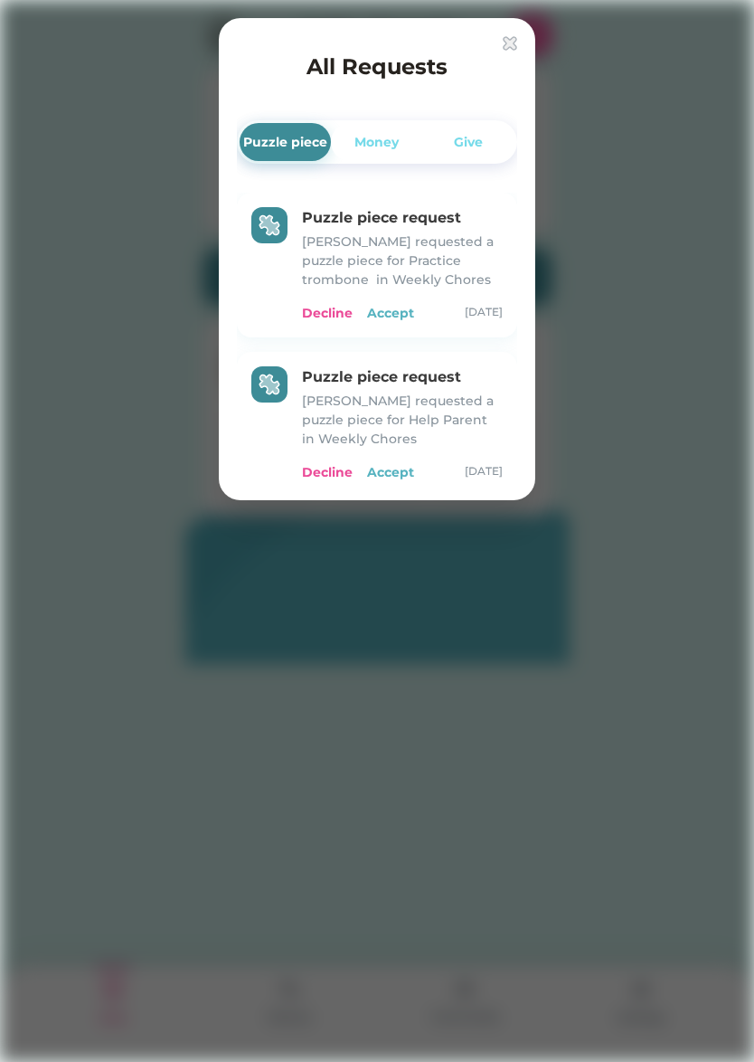
click at [390, 307] on div "Accept" at bounding box center [390, 313] width 47 height 19
click at [392, 310] on div "Accept" at bounding box center [390, 313] width 47 height 19
click at [380, 314] on div "Accept" at bounding box center [390, 313] width 47 height 19
click at [391, 313] on div "Accept" at bounding box center [390, 313] width 47 height 19
click at [393, 310] on div "Accept" at bounding box center [390, 313] width 47 height 19
